Goal: Task Accomplishment & Management: Use online tool/utility

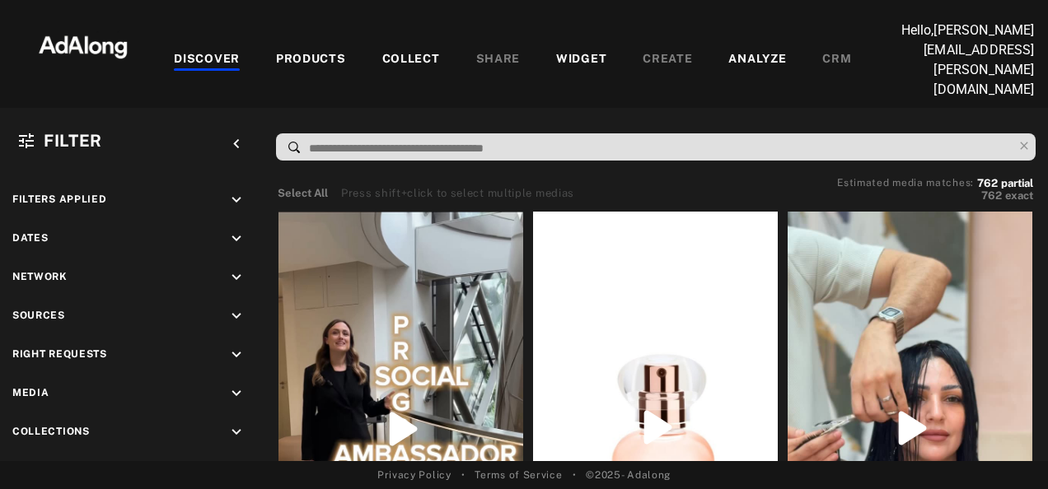
click at [432, 50] on div "COLLECT" at bounding box center [411, 60] width 58 height 20
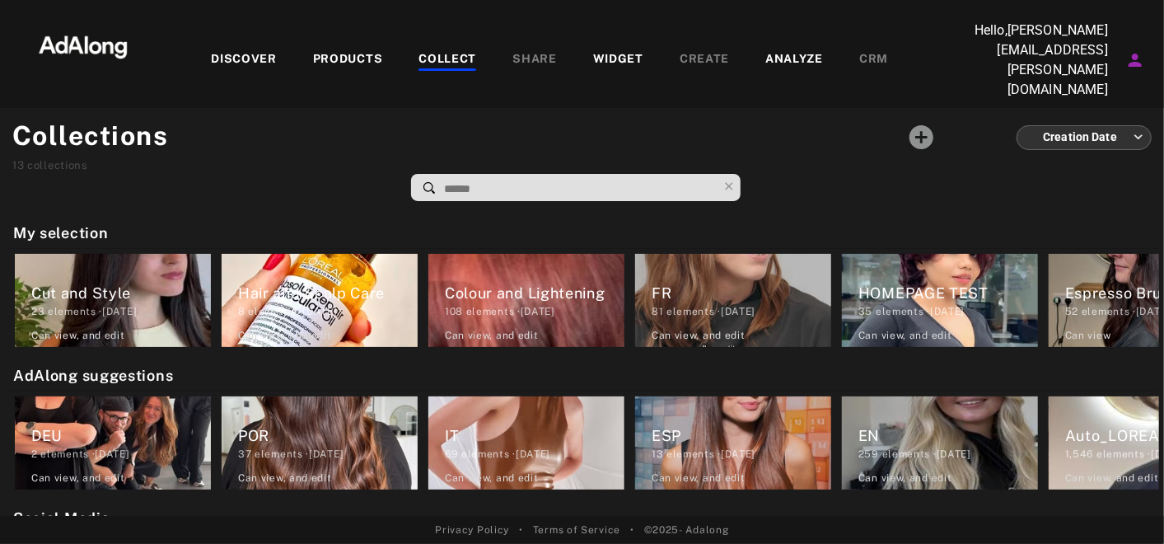
drag, startPoint x: 959, startPoint y: 2, endPoint x: 596, endPoint y: 114, distance: 379.3
click at [596, 116] on div at bounding box center [535, 158] width 732 height 85
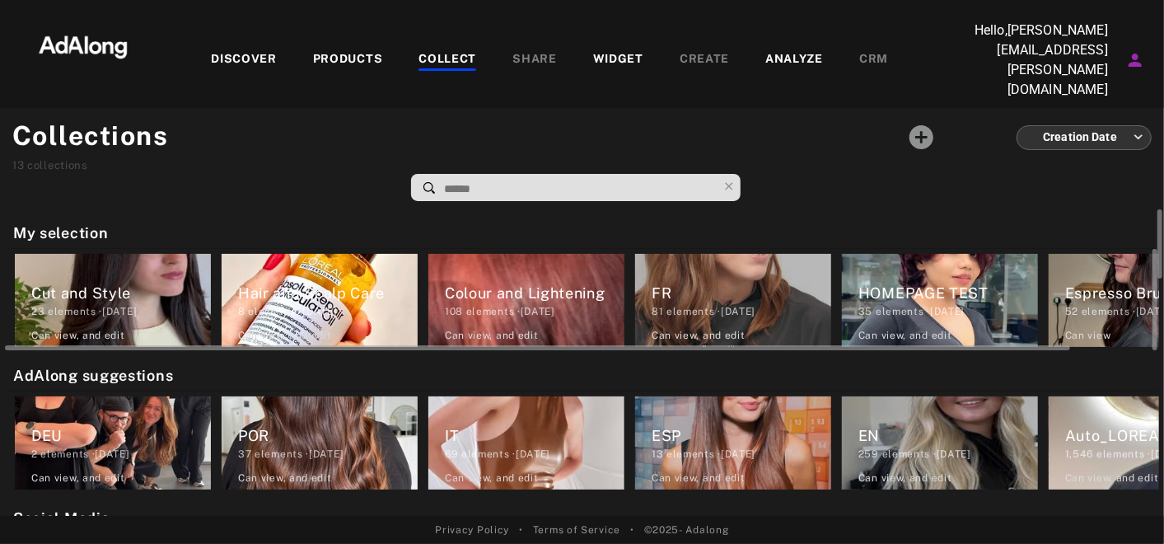
click at [165, 303] on div "Cut and Style 23 elements · [DATE] Can view , and edit" at bounding box center [113, 300] width 196 height 93
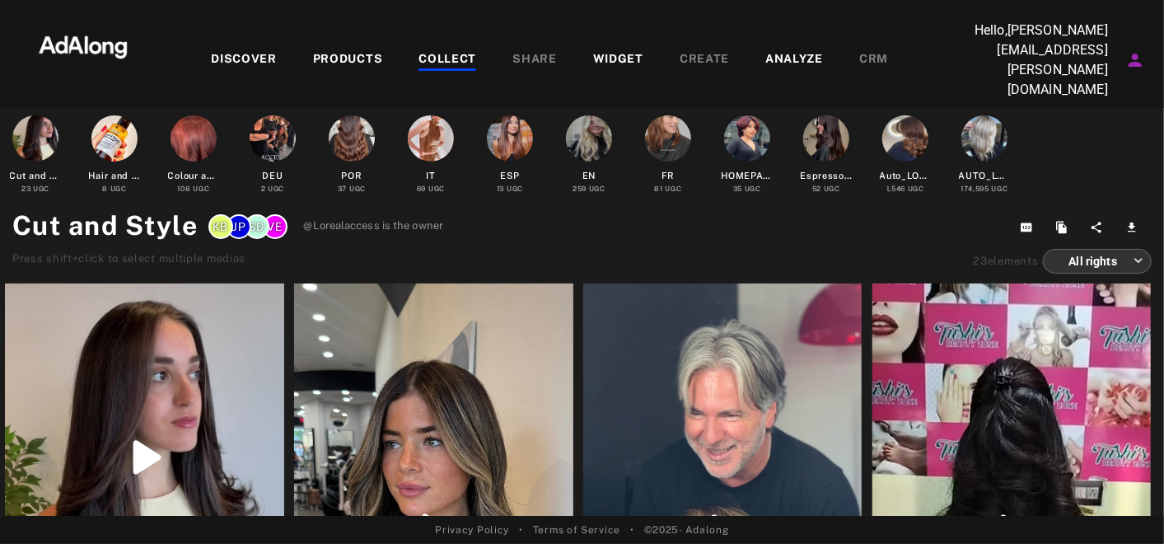
click at [749, 184] on div "35 UGC" at bounding box center [747, 189] width 28 height 11
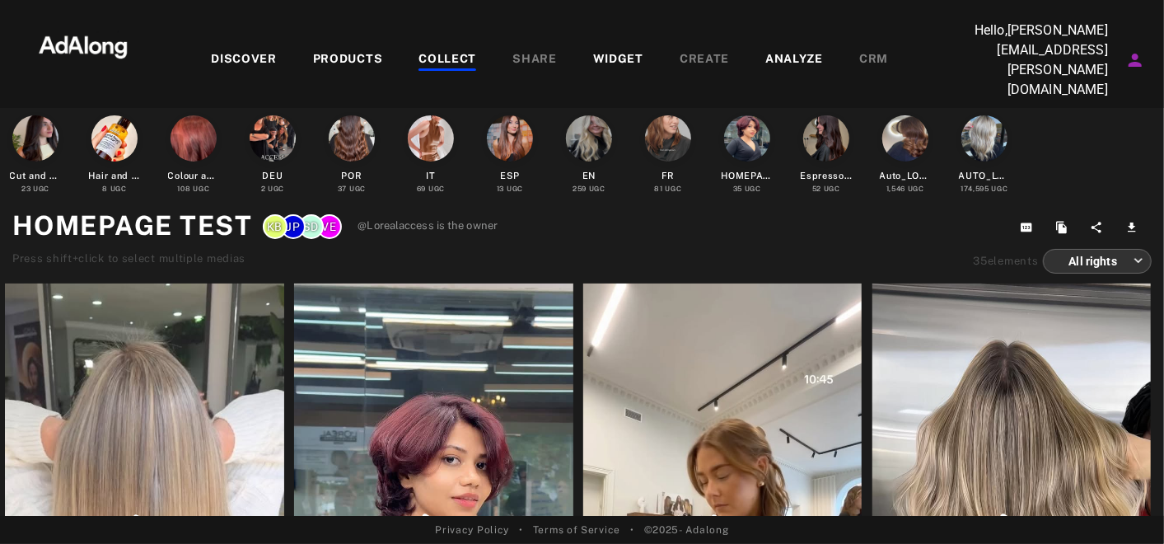
click at [960, 169] on div "AUTO_LOREAL_PRO" at bounding box center [985, 176] width 52 height 14
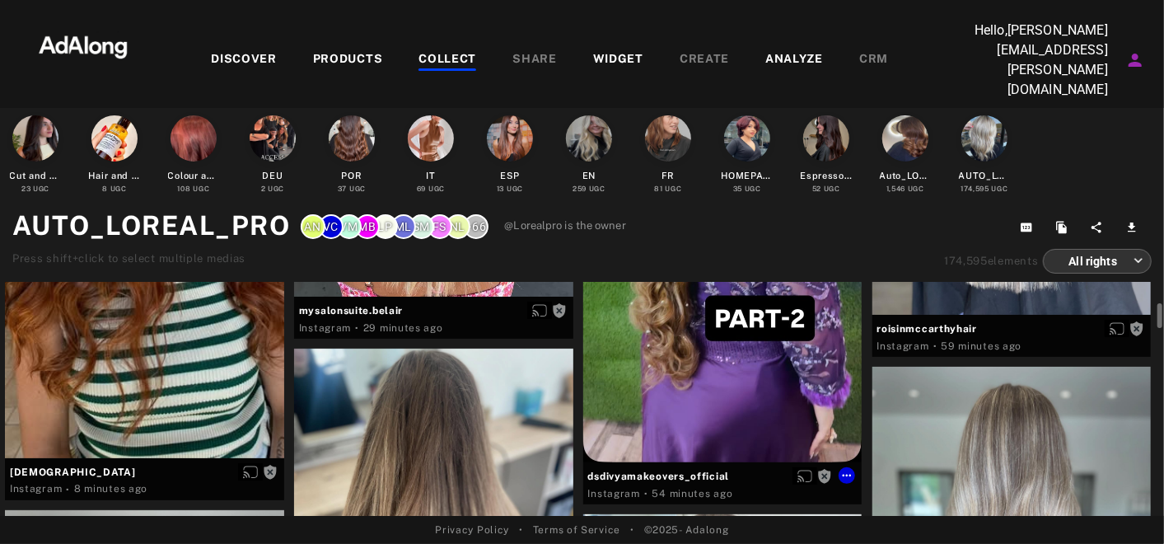
scroll to position [316, 0]
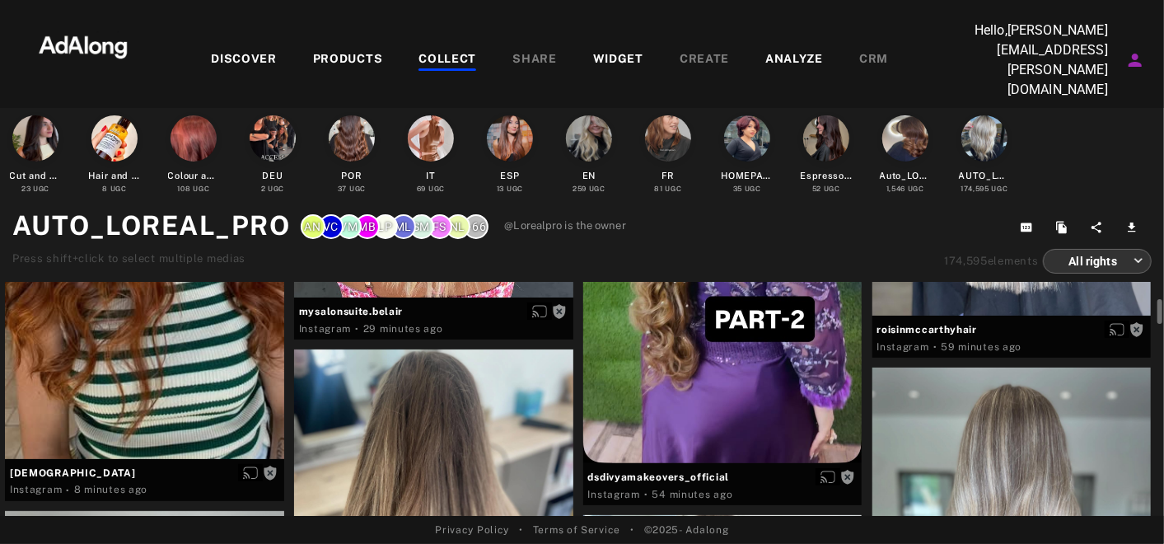
click at [595, 50] on div "WIDGET" at bounding box center [618, 60] width 50 height 20
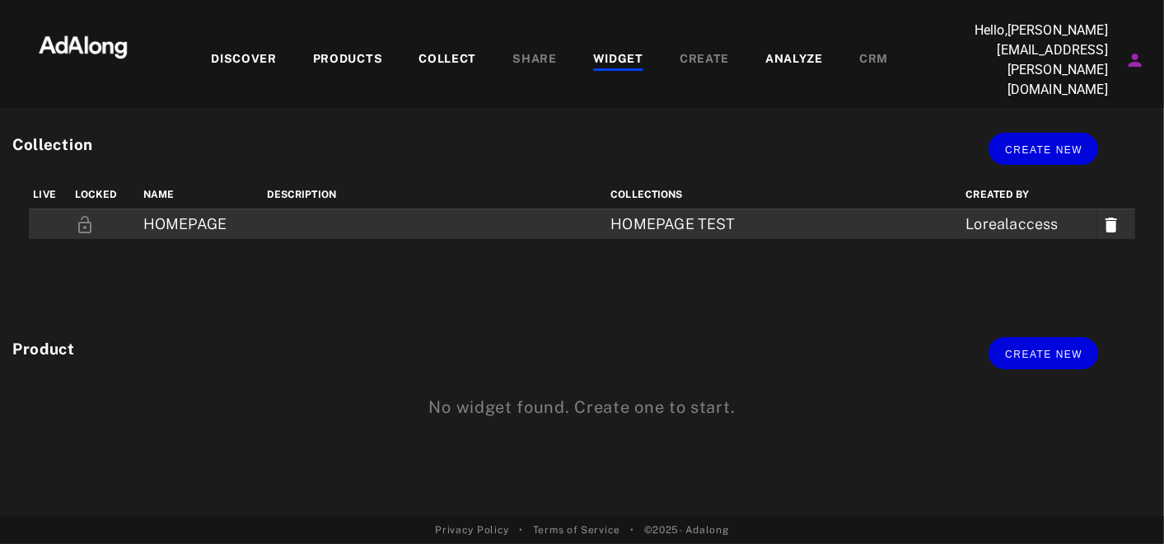
click at [1006, 209] on td "Lorealaccess" at bounding box center [1029, 224] width 135 height 30
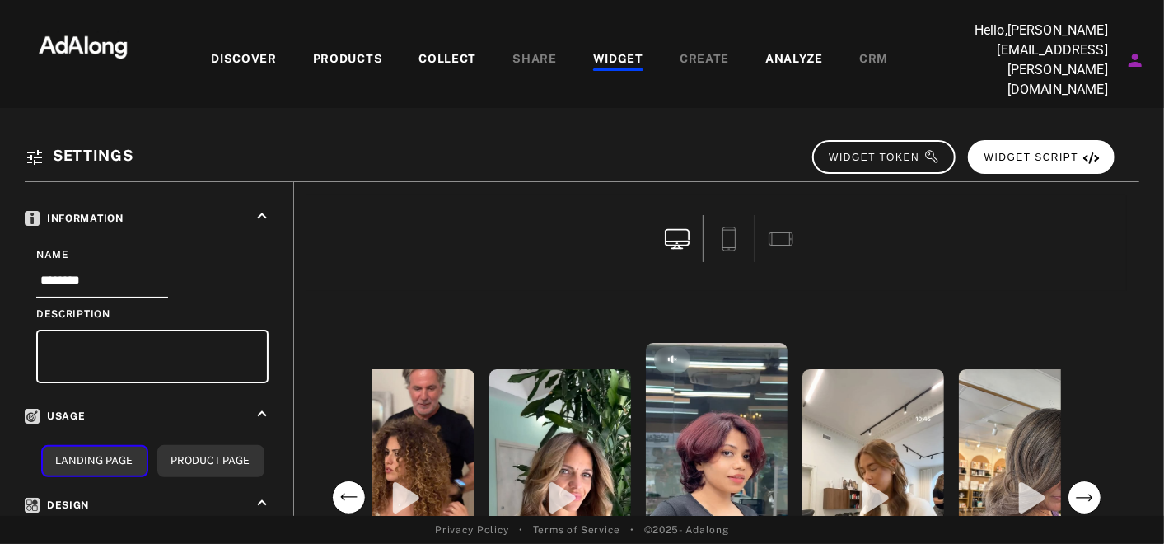
click at [1039, 152] on span "WIDGET SCRIPT" at bounding box center [1041, 158] width 115 height 12
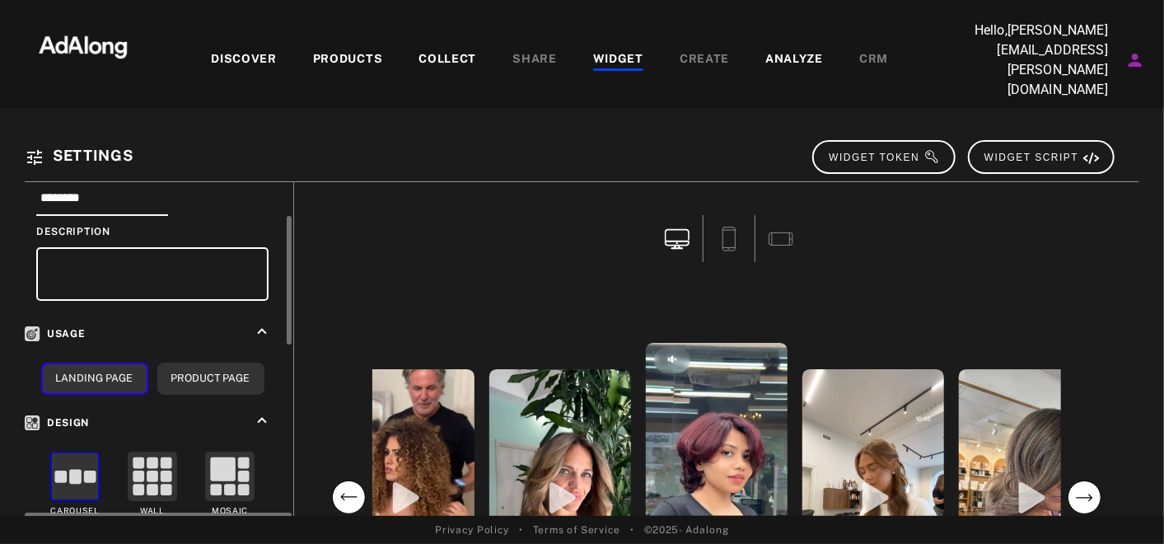
scroll to position [91, 0]
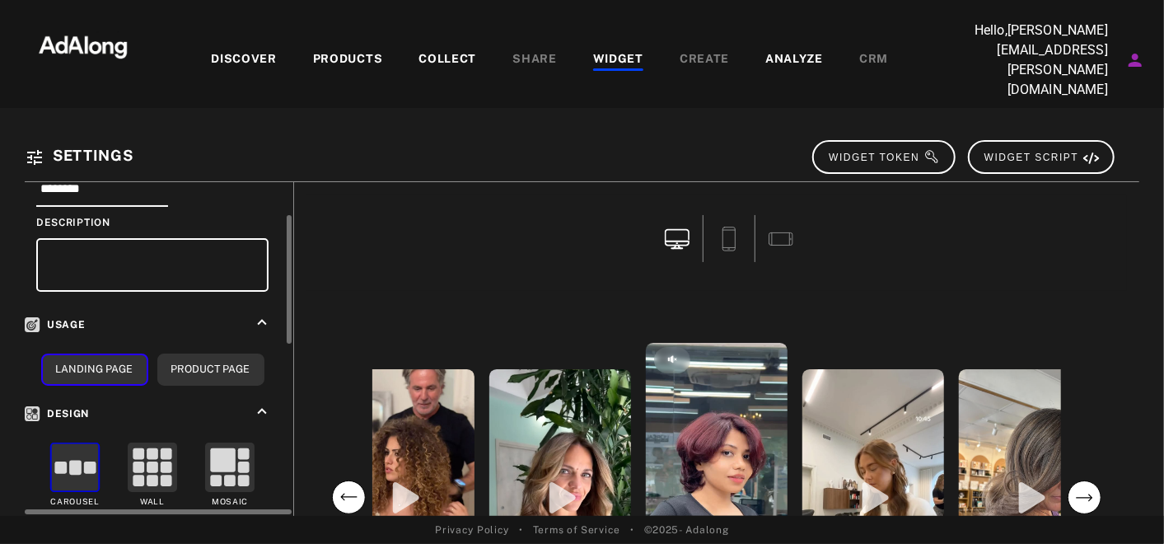
click at [159, 408] on div "Design keyboard_arrow_up Carousel Wall Mosaic Content per row 1 3 5 10 Thumbnai…" at bounding box center [151, 544] width 252 height 284
click at [159, 442] on icon at bounding box center [153, 466] width 58 height 49
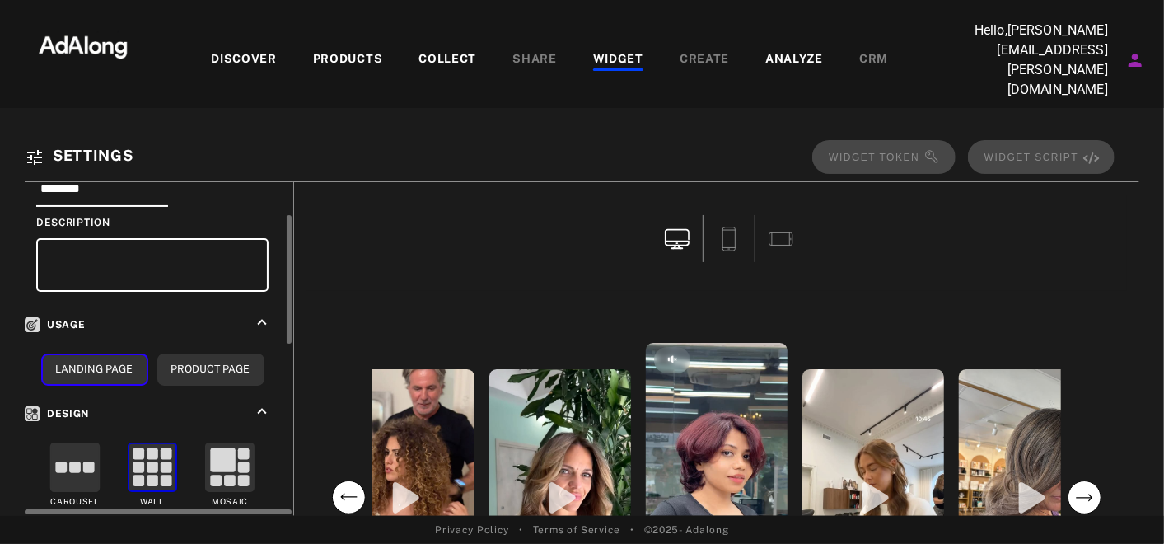
click at [155, 461] on rect at bounding box center [153, 467] width 12 height 12
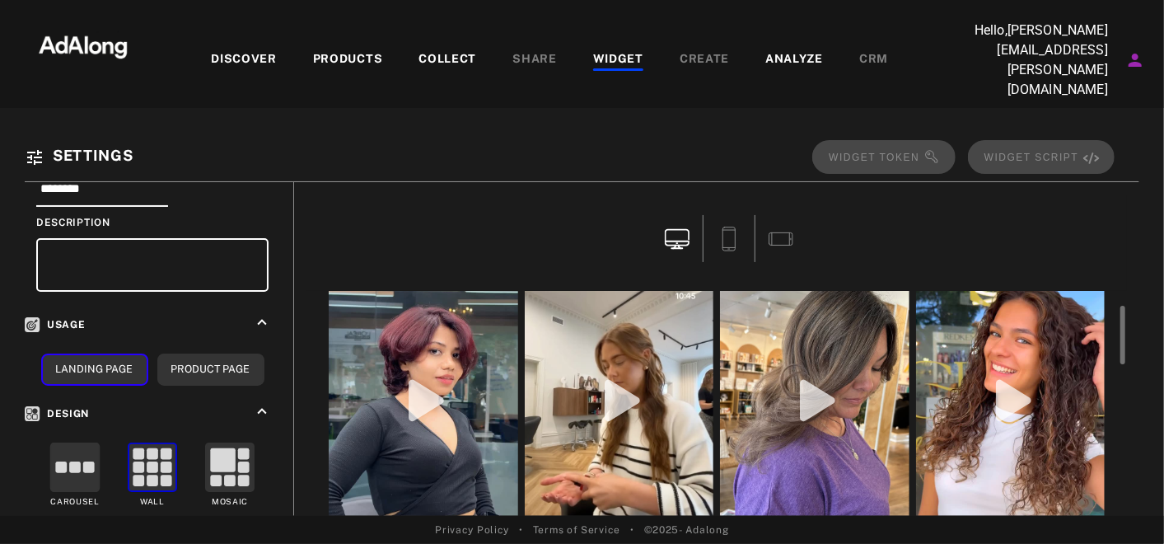
scroll to position [62, 0]
click at [71, 447] on rect at bounding box center [75, 467] width 49 height 49
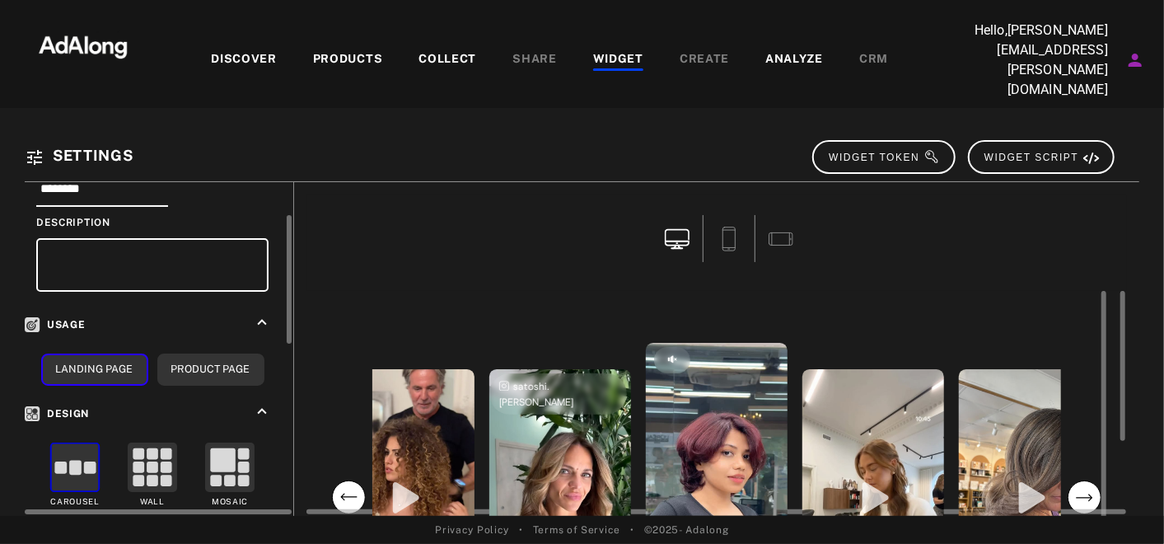
scroll to position [11, 0]
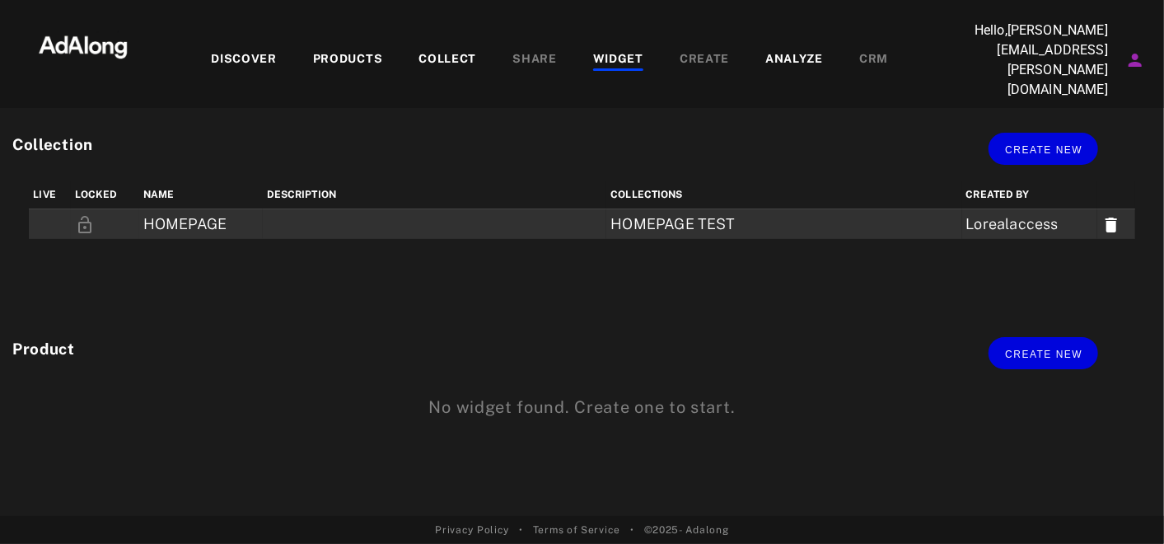
click at [547, 209] on td at bounding box center [435, 224] width 344 height 30
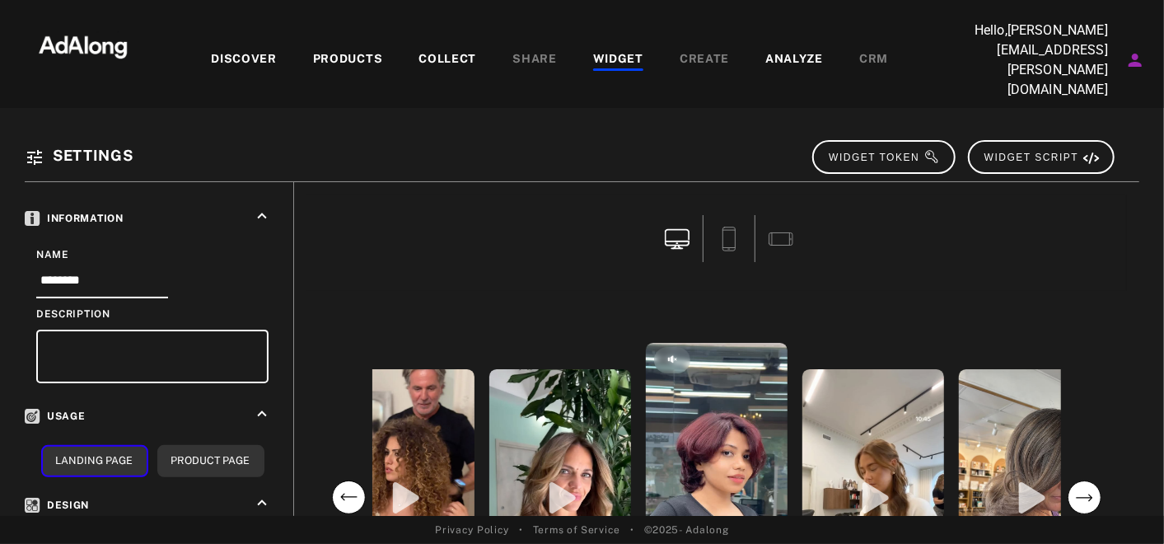
click at [729, 228] on div at bounding box center [728, 238] width 51 height 47
click at [729, 227] on div at bounding box center [728, 238] width 51 height 47
click at [731, 215] on div at bounding box center [728, 238] width 51 height 47
click at [731, 226] on icon at bounding box center [729, 238] width 25 height 25
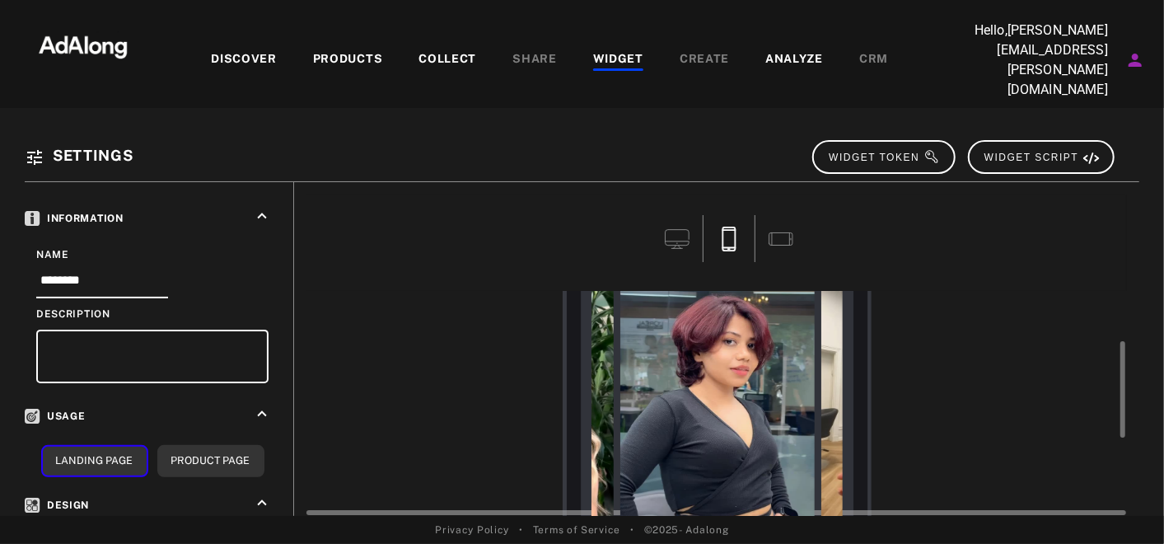
scroll to position [128, 0]
click at [679, 226] on icon at bounding box center [677, 238] width 25 height 25
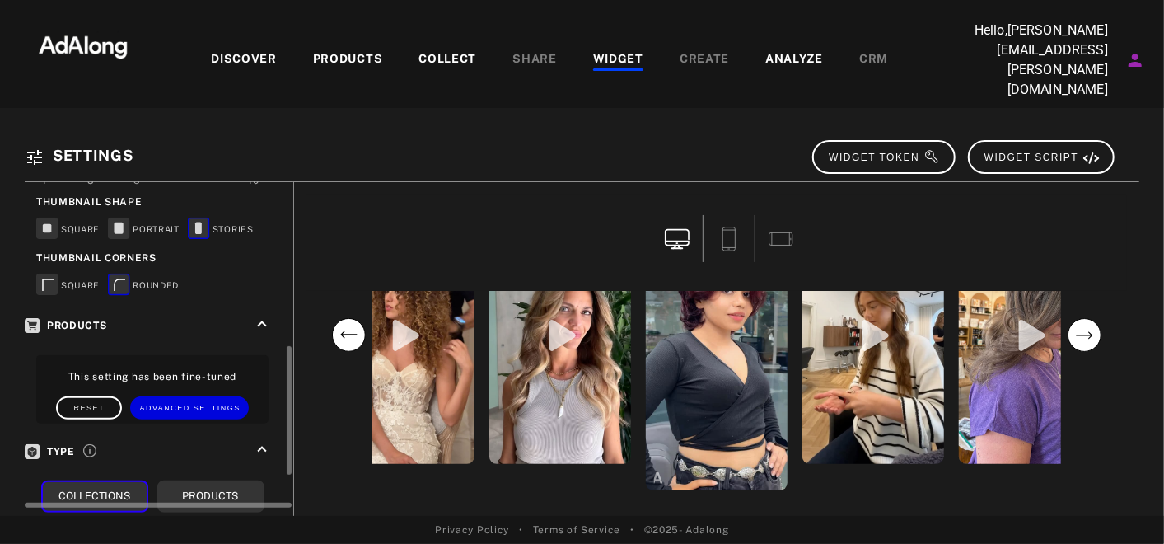
scroll to position [472, 0]
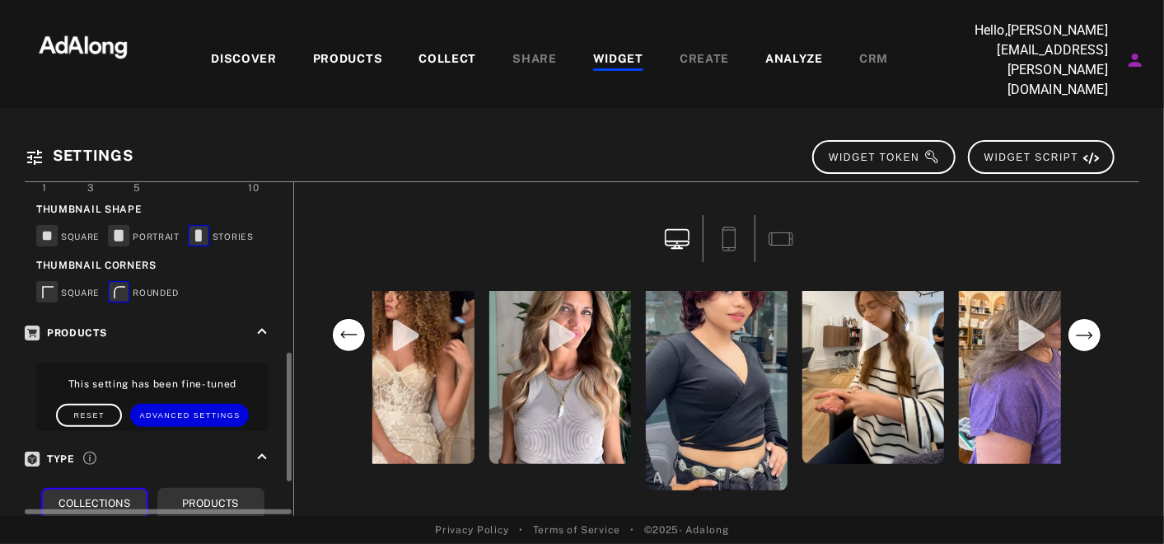
click at [54, 281] on rect at bounding box center [47, 291] width 21 height 21
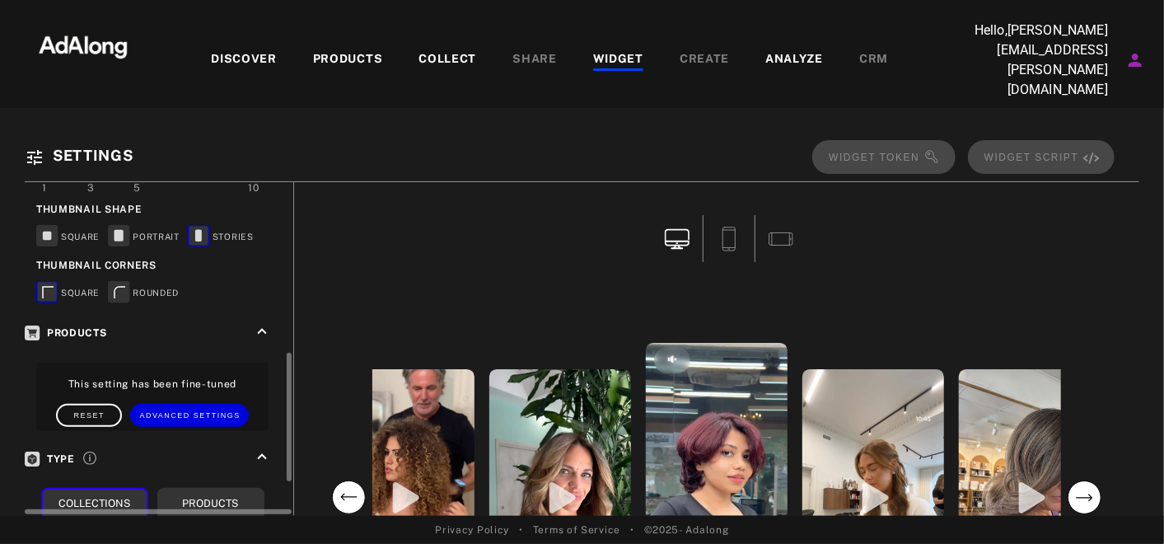
click at [51, 281] on rect at bounding box center [47, 291] width 21 height 21
click at [119, 281] on rect at bounding box center [119, 291] width 21 height 21
click at [56, 281] on rect at bounding box center [47, 291] width 21 height 21
click at [44, 281] on rect at bounding box center [47, 291] width 21 height 21
click at [116, 281] on rect at bounding box center [119, 291] width 21 height 21
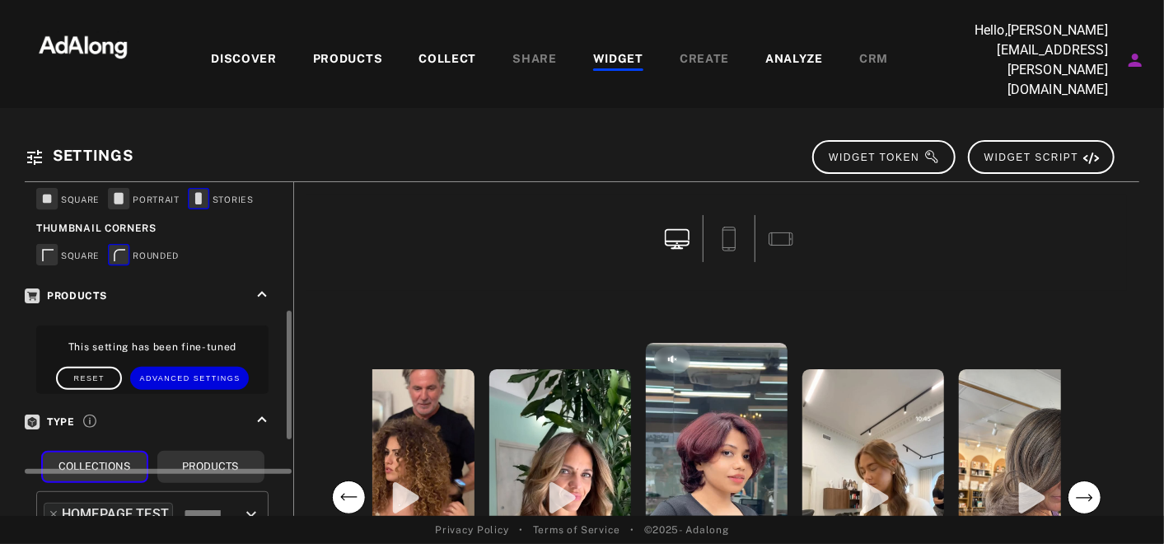
scroll to position [465, 0]
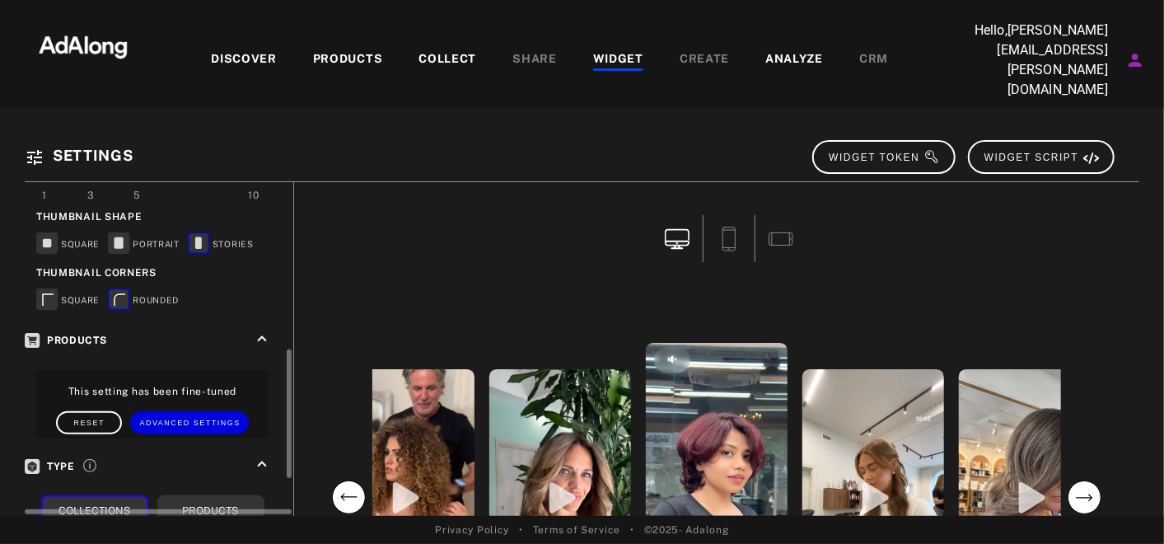
click at [122, 237] on rect at bounding box center [118, 243] width 9 height 12
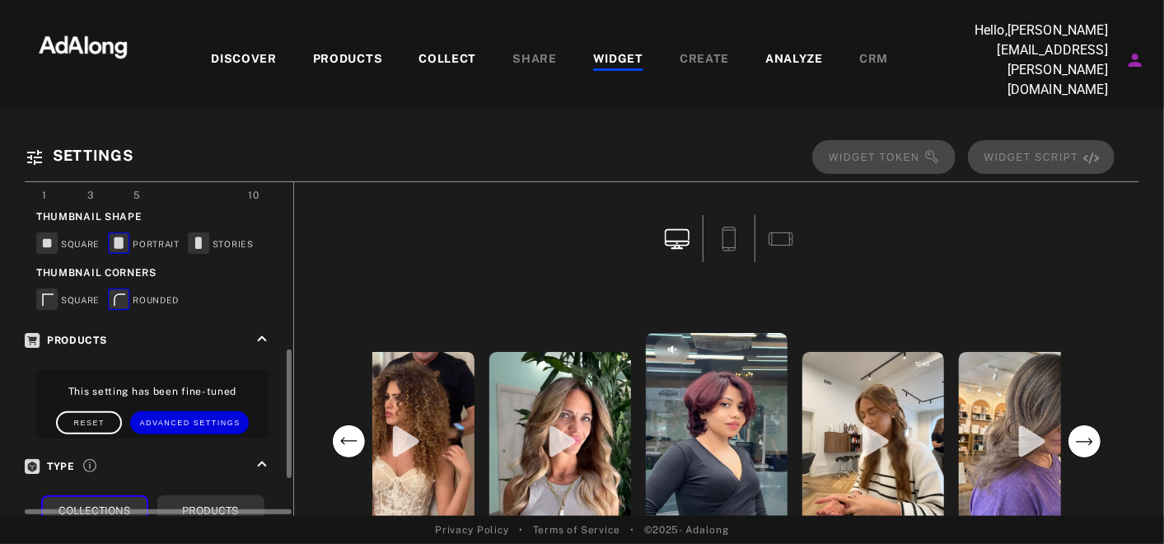
click at [200, 236] on icon at bounding box center [198, 242] width 7 height 12
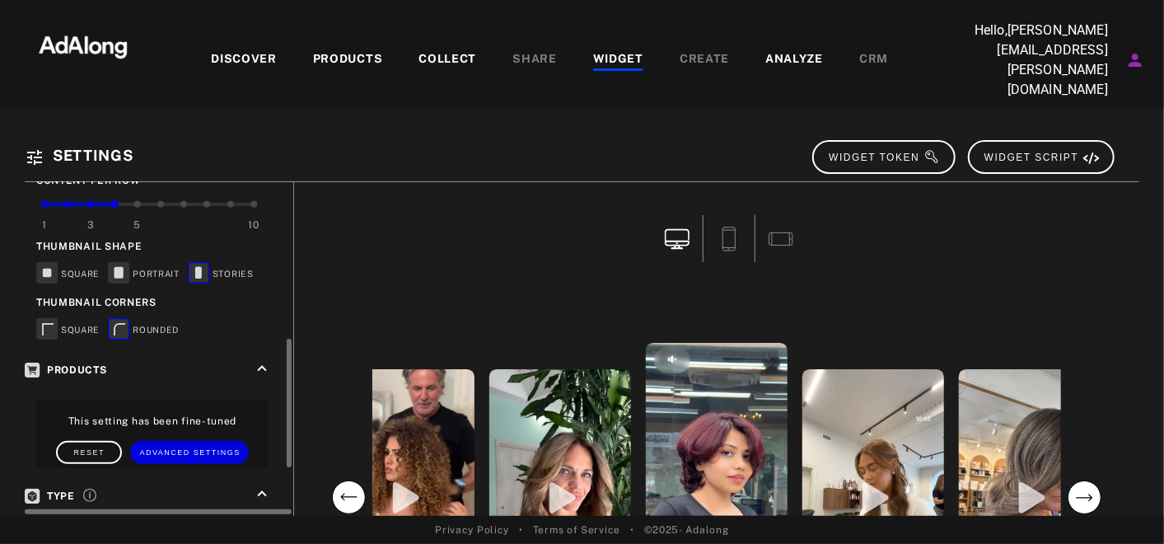
scroll to position [432, 0]
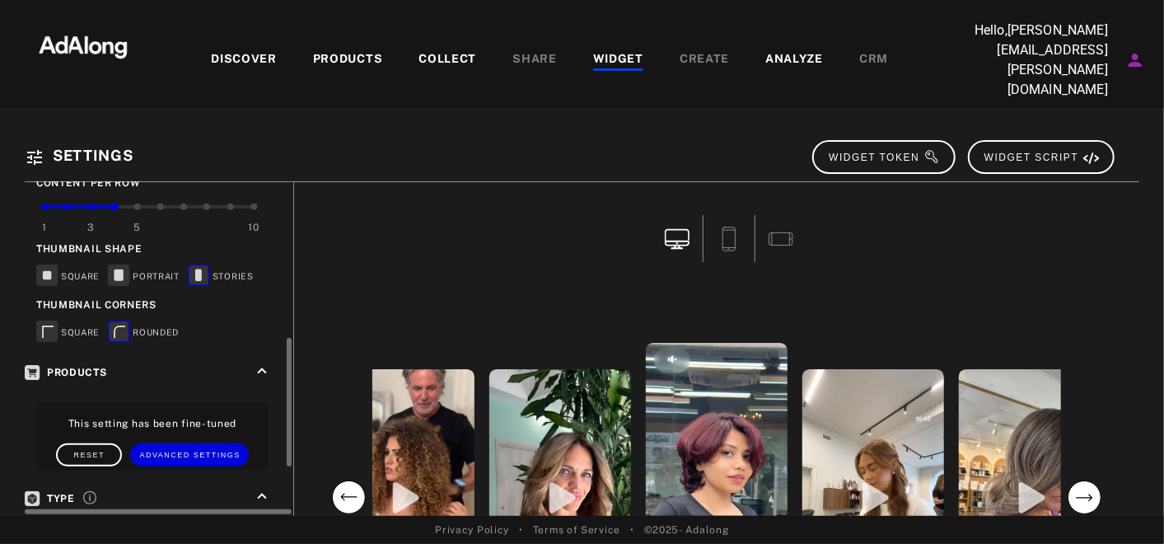
drag, startPoint x: 113, startPoint y: 176, endPoint x: 142, endPoint y: 180, distance: 29.1
click at [142, 205] on div "1 3 5 10" at bounding box center [148, 206] width 209 height 3
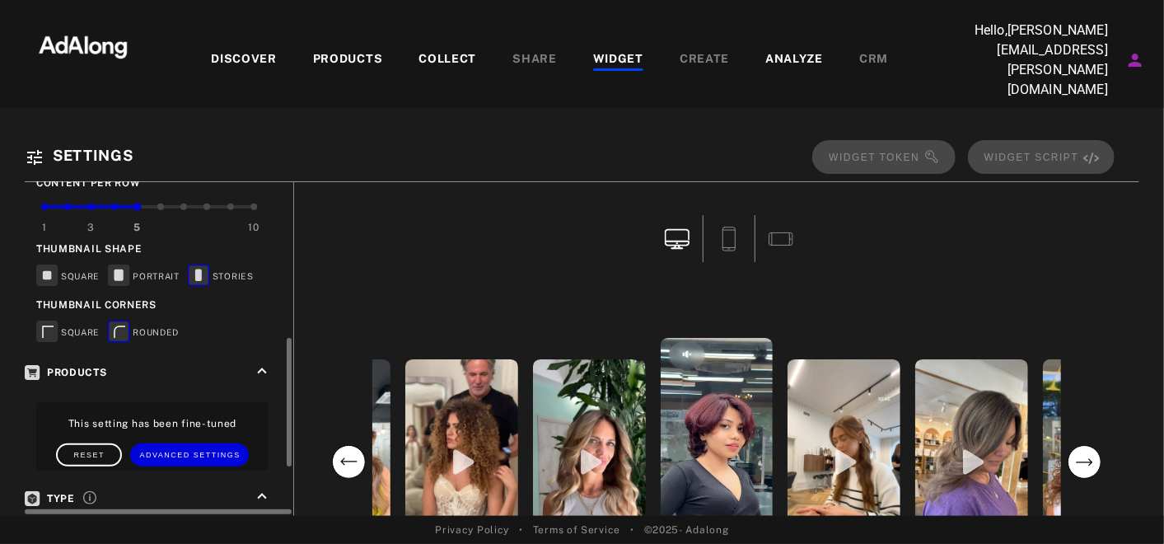
click at [85, 198] on div "1 3 5 10" at bounding box center [148, 215] width 209 height 35
click at [97, 205] on div "3" at bounding box center [91, 224] width 24 height 38
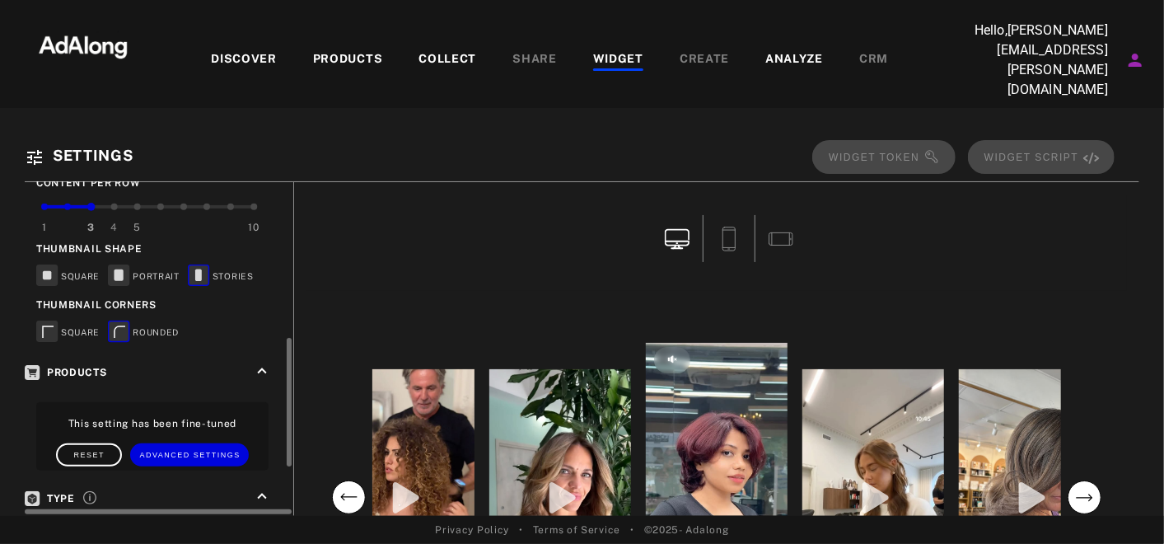
click at [114, 205] on div "4" at bounding box center [114, 224] width 24 height 38
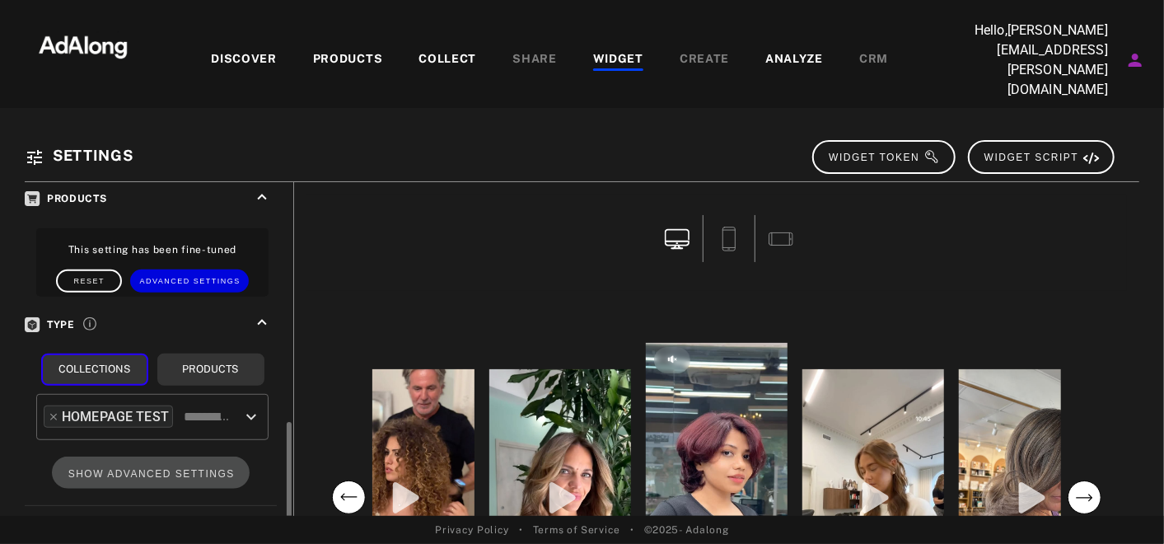
scroll to position [633, 0]
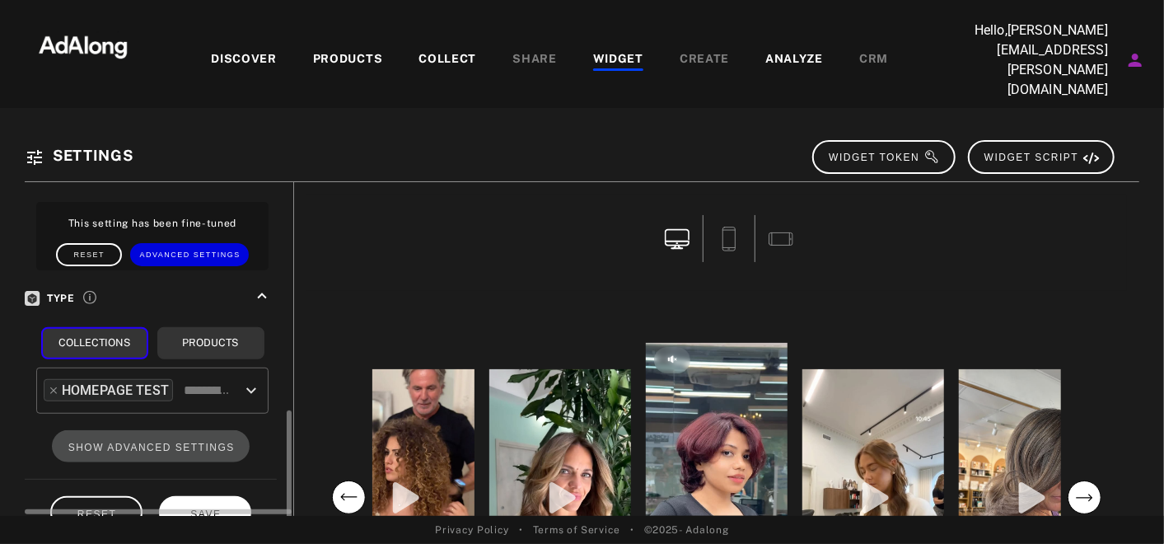
click at [179, 488] on button "SAVE" at bounding box center [205, 512] width 92 height 32
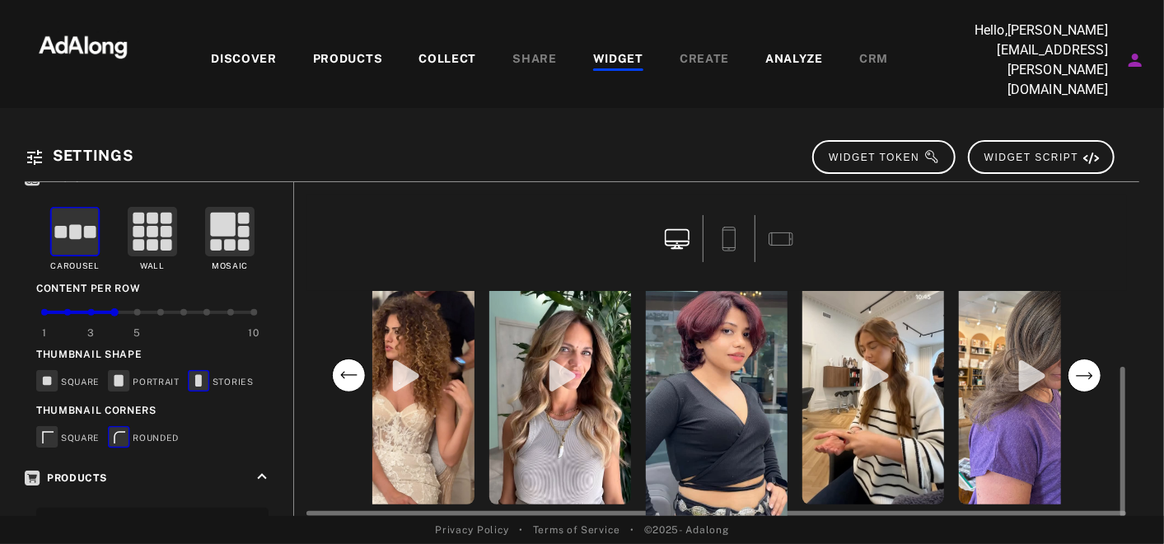
scroll to position [124, 0]
